Goal: Contribute content

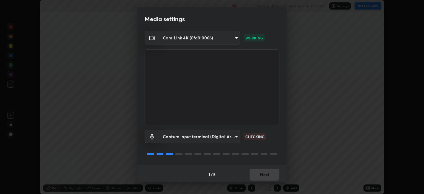
scroll to position [1, 0]
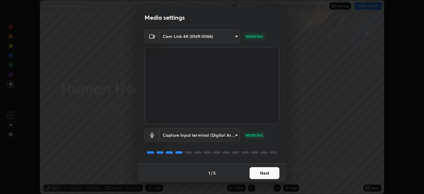
click at [263, 172] on button "Next" at bounding box center [265, 173] width 30 height 12
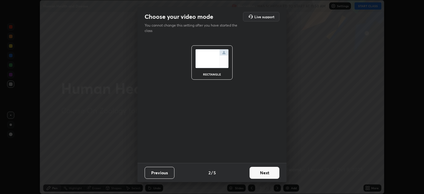
scroll to position [0, 0]
click at [271, 175] on button "Next" at bounding box center [265, 173] width 30 height 12
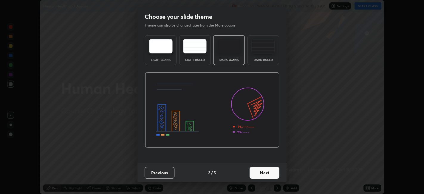
click at [278, 175] on button "Next" at bounding box center [265, 173] width 30 height 12
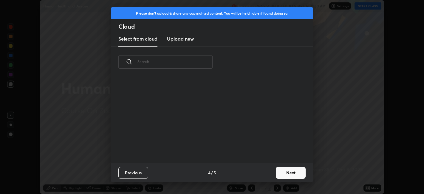
click at [286, 173] on button "Next" at bounding box center [291, 173] width 30 height 12
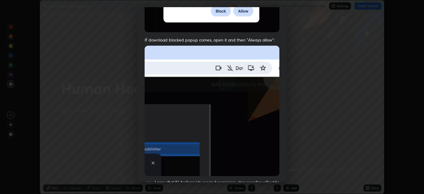
scroll to position [123, 0]
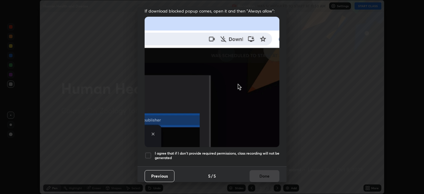
click at [149, 153] on div at bounding box center [148, 155] width 7 height 7
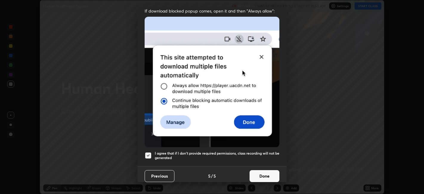
click at [266, 178] on button "Done" at bounding box center [265, 176] width 30 height 12
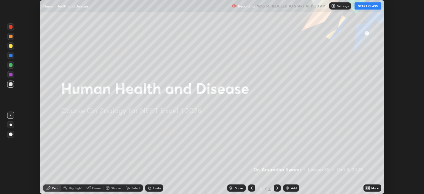
click at [369, 6] on button "START CLASS" at bounding box center [368, 5] width 27 height 7
click at [368, 187] on icon at bounding box center [366, 186] width 1 height 1
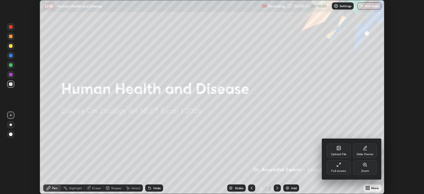
click at [340, 148] on icon at bounding box center [338, 149] width 3 height 2
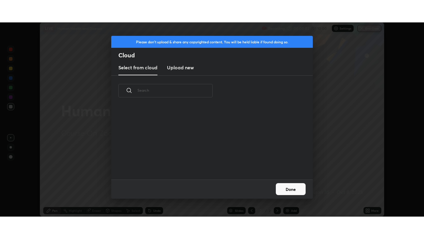
scroll to position [73, 192]
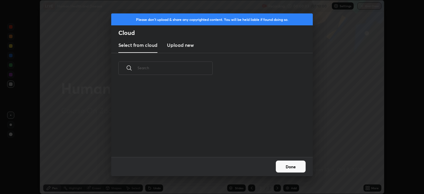
click at [183, 44] on h3 "Upload new" at bounding box center [180, 44] width 27 height 7
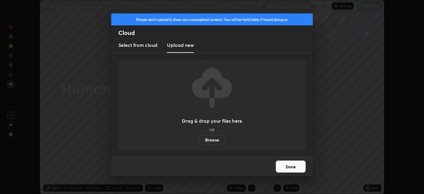
click at [209, 140] on label "Browse" at bounding box center [212, 140] width 27 height 10
click at [199, 140] on input "Browse" at bounding box center [199, 140] width 0 height 10
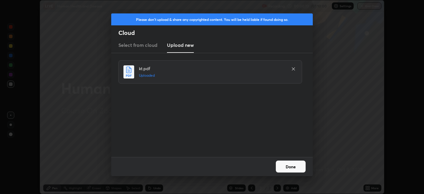
click at [287, 168] on button "Done" at bounding box center [291, 167] width 30 height 12
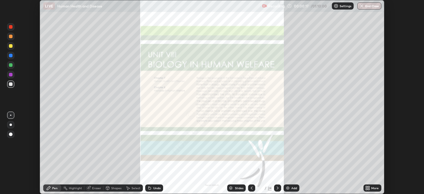
click at [369, 189] on icon at bounding box center [368, 188] width 1 height 1
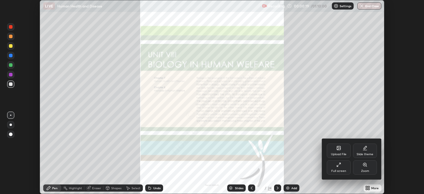
click at [341, 166] on div "Full screen" at bounding box center [339, 167] width 24 height 14
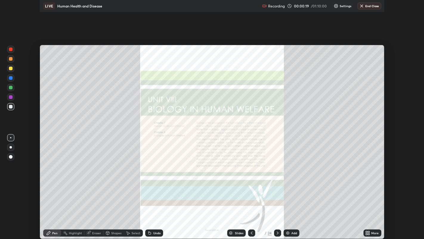
scroll to position [239, 424]
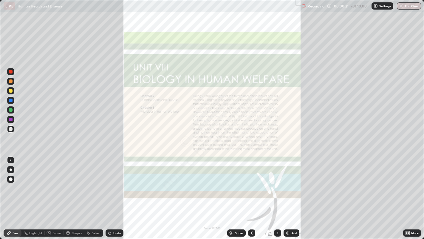
click at [277, 194] on icon at bounding box center [277, 232] width 5 height 5
click at [277, 194] on div at bounding box center [277, 232] width 7 height 7
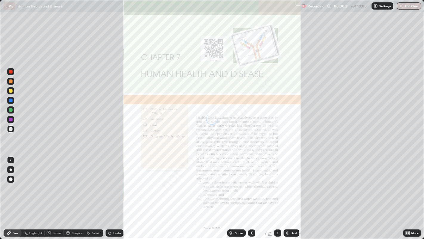
click at [277, 194] on icon at bounding box center [277, 232] width 5 height 5
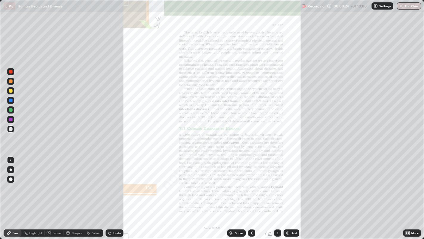
click at [277, 194] on icon at bounding box center [277, 232] width 5 height 5
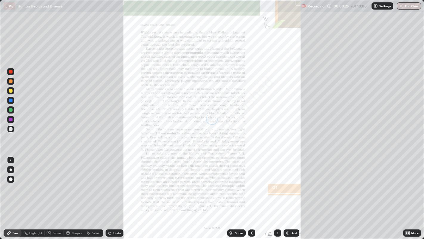
click at [277, 194] on icon at bounding box center [277, 232] width 5 height 5
click at [277, 194] on div at bounding box center [277, 232] width 7 height 7
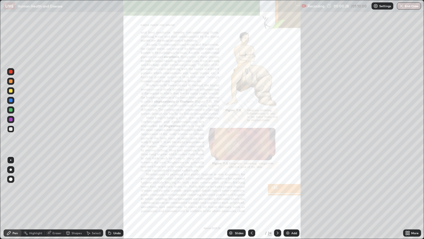
click at [277, 194] on icon at bounding box center [278, 232] width 2 height 3
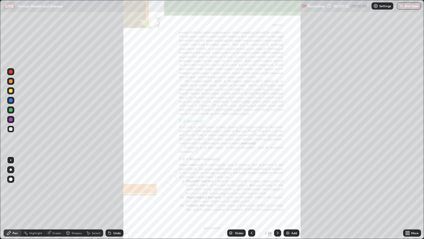
click at [277, 194] on icon at bounding box center [277, 232] width 5 height 5
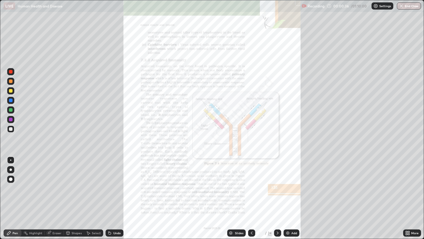
click at [277, 194] on icon at bounding box center [277, 232] width 5 height 5
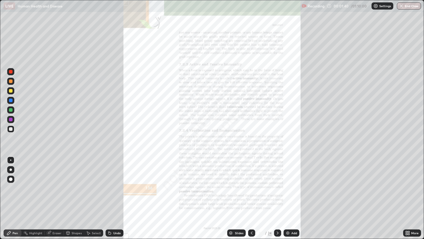
click at [10, 119] on div at bounding box center [11, 120] width 4 height 4
click at [277, 194] on icon at bounding box center [277, 232] width 5 height 5
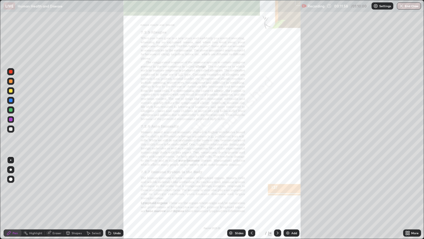
click at [407, 194] on icon at bounding box center [406, 233] width 1 height 1
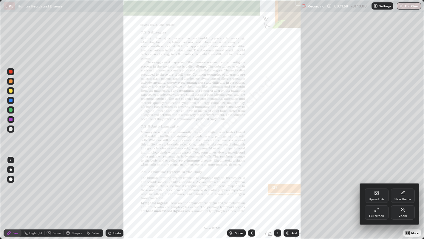
click at [401, 194] on div "Zoom" at bounding box center [403, 215] width 8 height 3
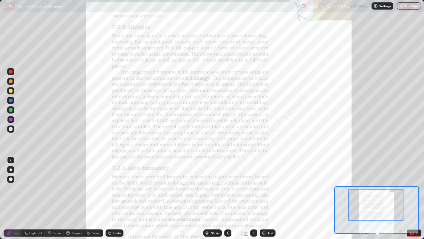
click at [12, 118] on div at bounding box center [11, 120] width 4 height 4
click at [265, 194] on img at bounding box center [264, 232] width 5 height 5
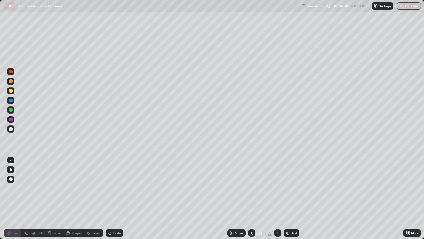
click at [12, 130] on div at bounding box center [11, 129] width 4 height 4
click at [288, 194] on img at bounding box center [288, 232] width 5 height 5
click at [251, 194] on icon at bounding box center [251, 232] width 5 height 5
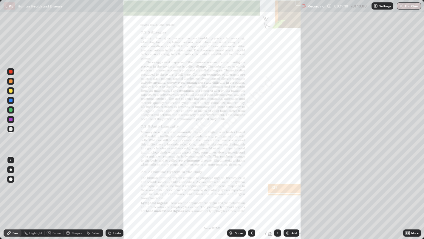
click at [277, 194] on icon at bounding box center [277, 232] width 5 height 5
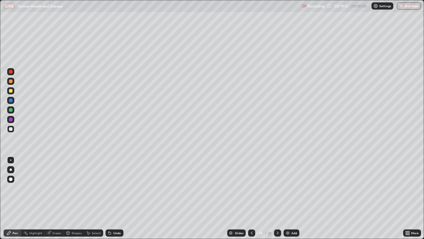
click at [93, 194] on div "Select" at bounding box center [93, 232] width 19 height 7
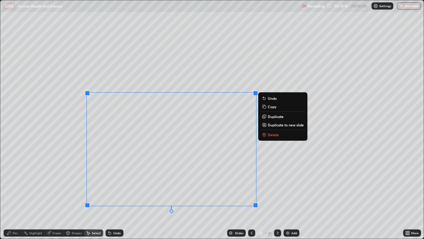
click at [272, 134] on p "Delete" at bounding box center [273, 134] width 11 height 5
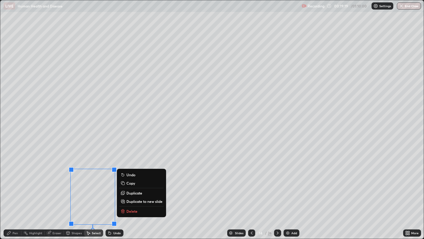
click at [136, 194] on p "Delete" at bounding box center [132, 211] width 11 height 5
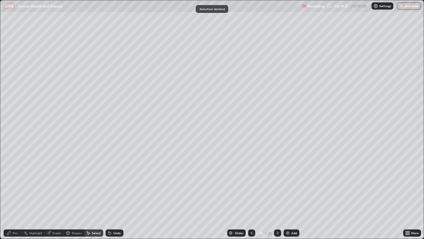
click at [251, 194] on icon at bounding box center [251, 232] width 5 height 5
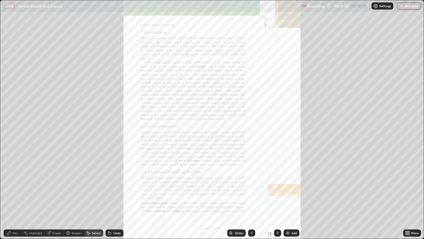
click at [409, 194] on icon at bounding box center [408, 233] width 1 height 1
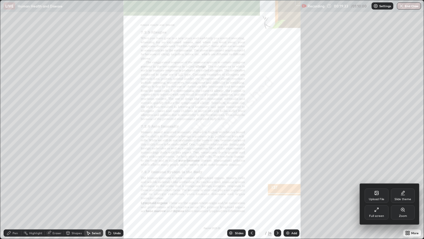
click at [404, 194] on div "Zoom" at bounding box center [403, 215] width 8 height 3
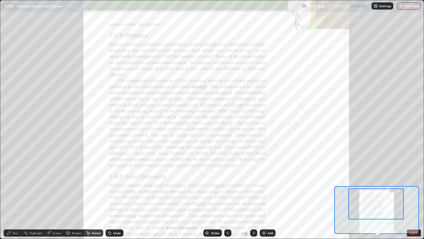
click at [10, 194] on icon at bounding box center [9, 232] width 5 height 5
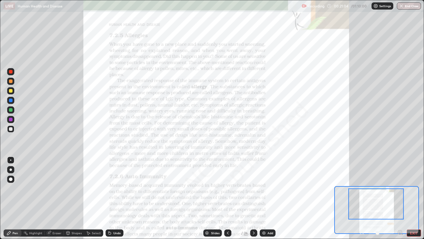
click at [11, 81] on div at bounding box center [11, 81] width 4 height 4
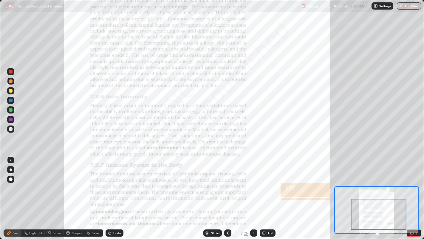
click at [266, 194] on img at bounding box center [264, 232] width 5 height 5
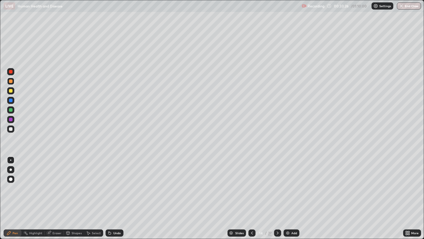
click at [252, 194] on div at bounding box center [252, 232] width 7 height 7
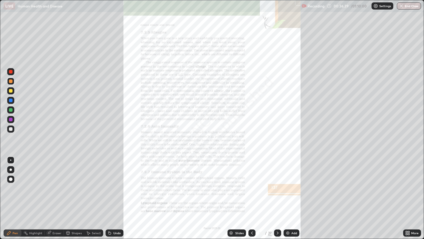
click at [401, 8] on img "button" at bounding box center [401, 6] width 5 height 5
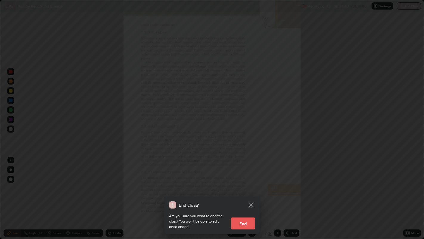
click at [245, 194] on button "End" at bounding box center [243, 223] width 24 height 12
